Goal: Transaction & Acquisition: Book appointment/travel/reservation

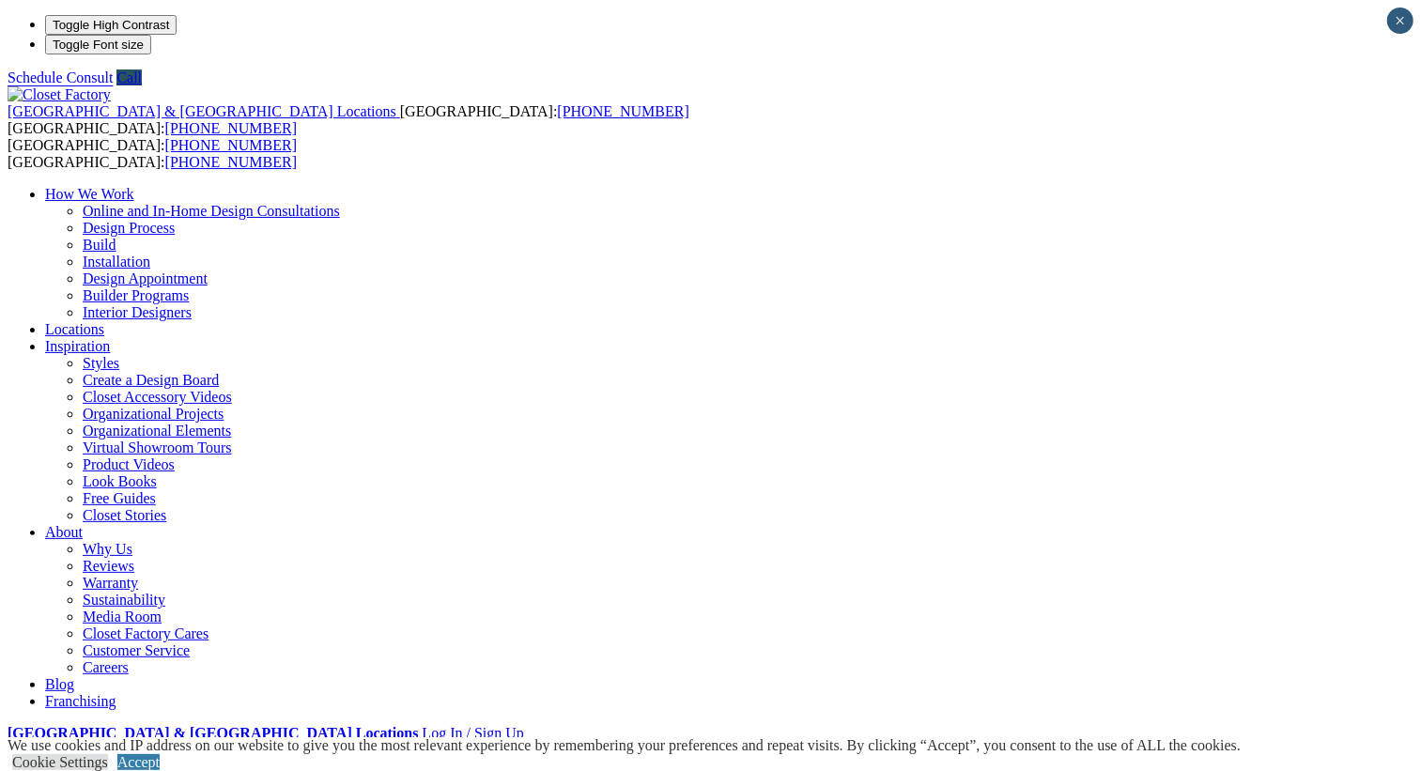
click at [140, 770] on span at bounding box center [140, 782] width 0 height 16
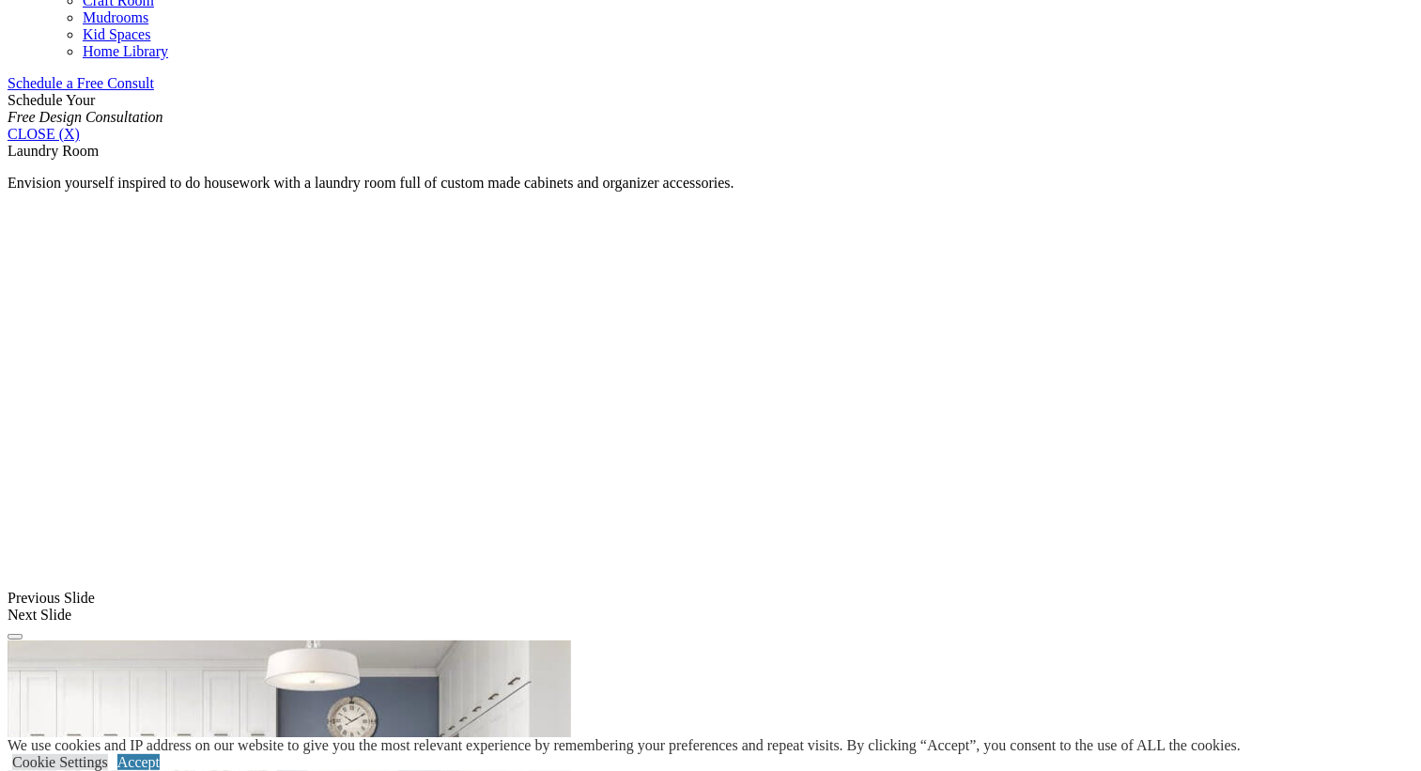
scroll to position [1442, 0]
